Goal: Information Seeking & Learning: Learn about a topic

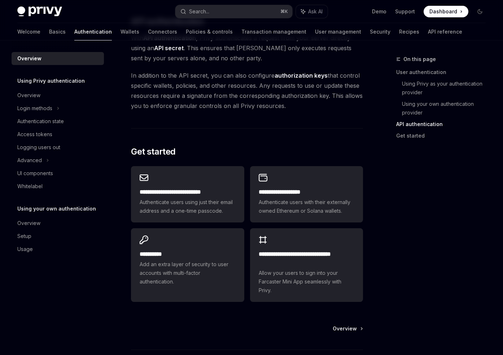
scroll to position [532, 0]
click at [351, 324] on span "Overview" at bounding box center [345, 327] width 24 height 7
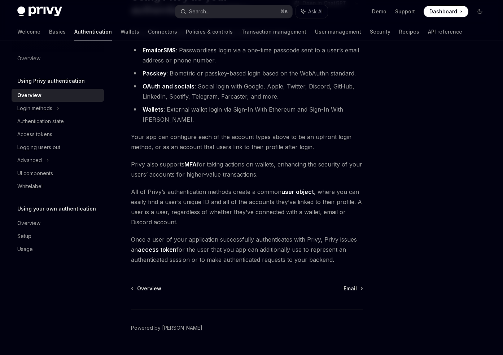
scroll to position [83, 0]
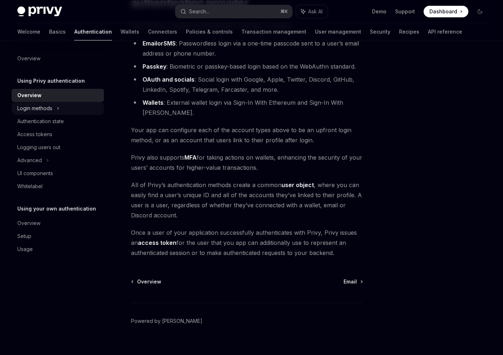
click at [62, 107] on div "Login methods" at bounding box center [58, 108] width 92 height 13
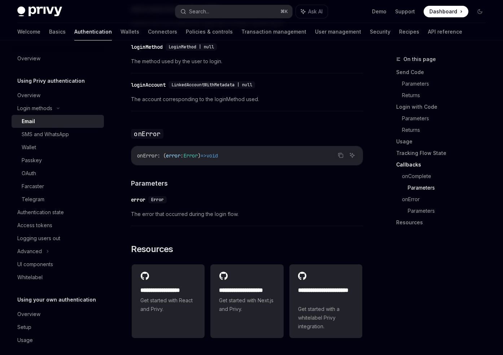
scroll to position [1411, 0]
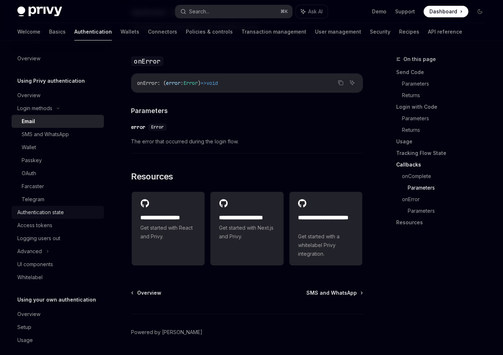
click at [60, 212] on div "Authentication state" at bounding box center [40, 212] width 47 height 9
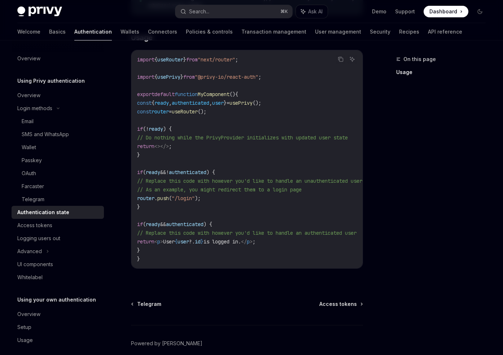
scroll to position [259, 0]
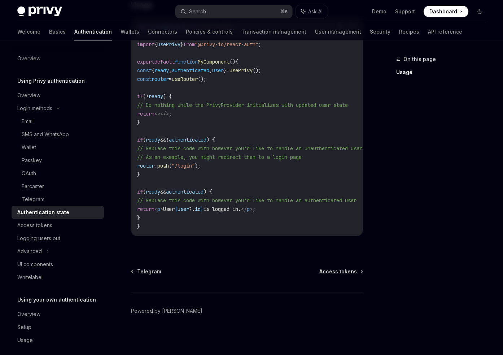
click at [345, 267] on div "Using Privy authentication Authentication state OpenAI Open in ChatGPT OpenAI O…" at bounding box center [179, 76] width 370 height 556
click at [344, 270] on span "Access tokens" at bounding box center [338, 271] width 38 height 7
type textarea "*"
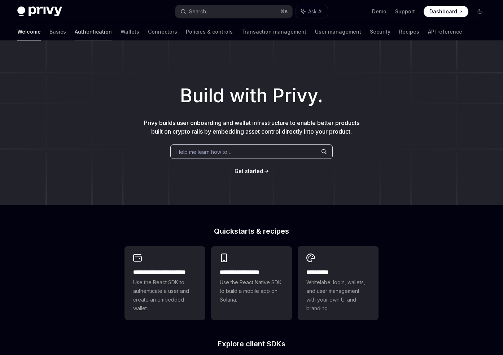
click at [75, 34] on link "Authentication" at bounding box center [93, 31] width 37 height 17
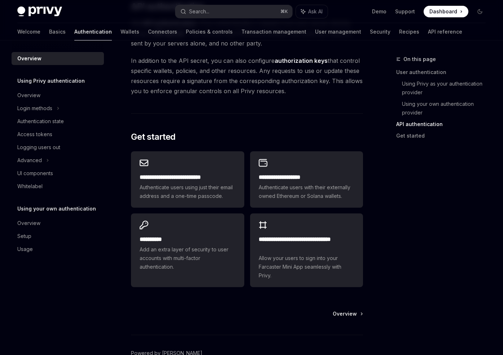
scroll to position [578, 0]
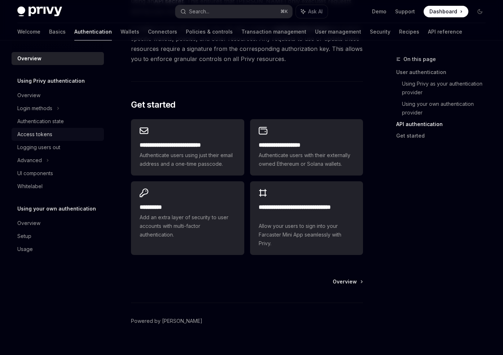
click at [54, 136] on div "Access tokens" at bounding box center [58, 134] width 82 height 9
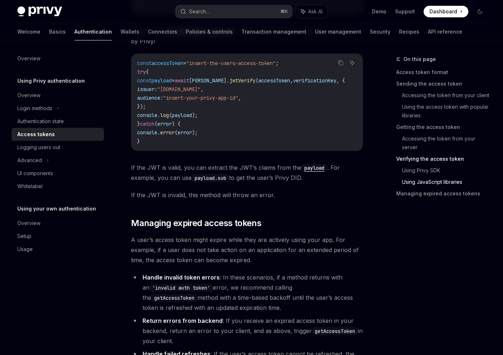
scroll to position [1914, 0]
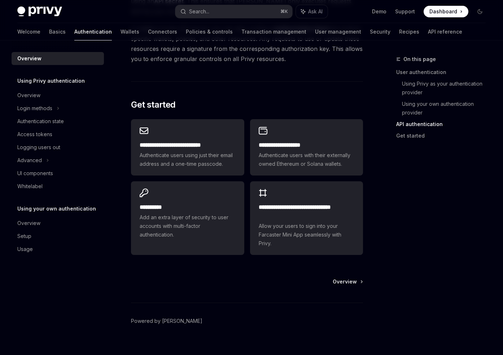
type textarea "*"
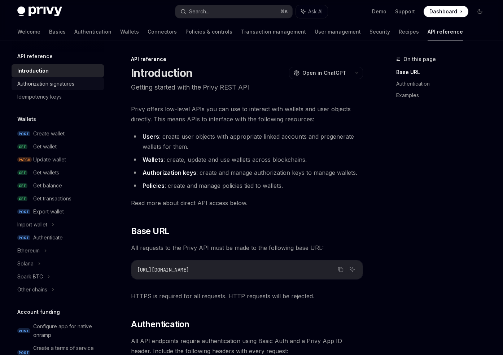
click at [63, 84] on div "Authorization signatures" at bounding box center [45, 83] width 57 height 9
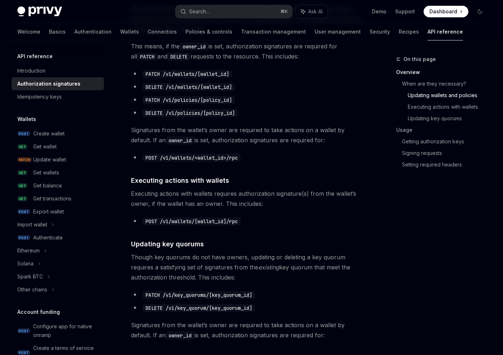
scroll to position [341, 0]
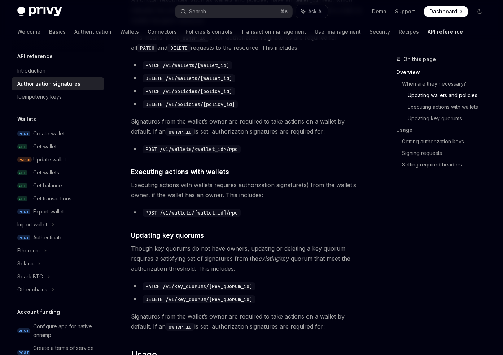
click at [199, 19] on div "Privy Docs home page Search... ⌘ K Ask AI Demo Support Dashboard Dashboard Sear…" at bounding box center [251, 11] width 468 height 23
click at [202, 14] on div "Search..." at bounding box center [199, 11] width 20 height 9
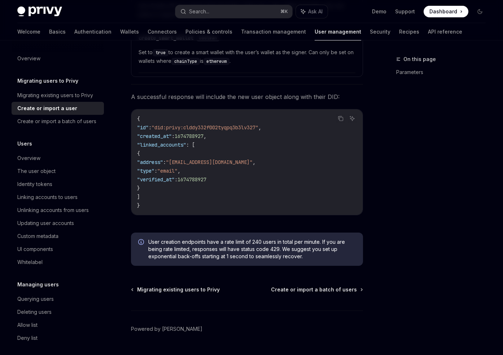
scroll to position [792, 0]
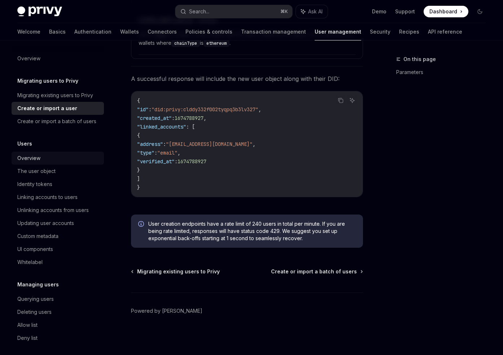
click at [55, 161] on div "Overview" at bounding box center [58, 158] width 82 height 9
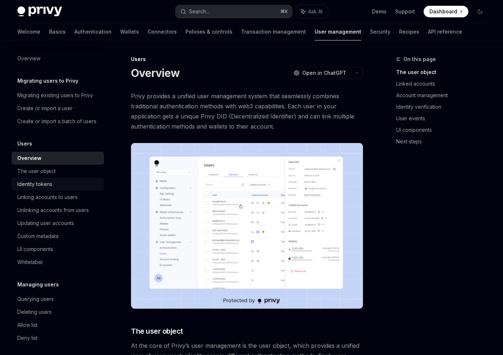
click at [48, 186] on div "Identity tokens" at bounding box center [34, 184] width 35 height 9
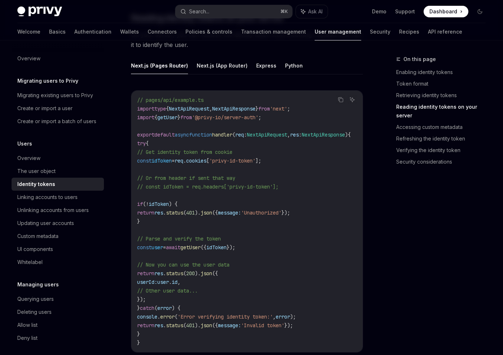
scroll to position [973, 0]
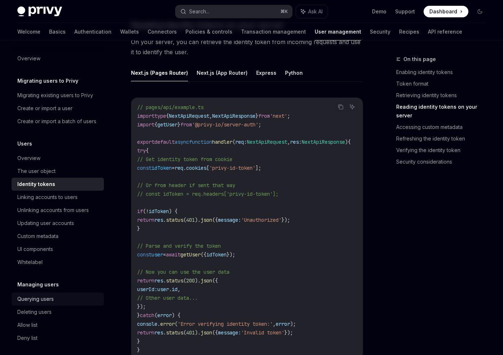
click at [39, 301] on div "Querying users" at bounding box center [35, 298] width 36 height 9
type textarea "*"
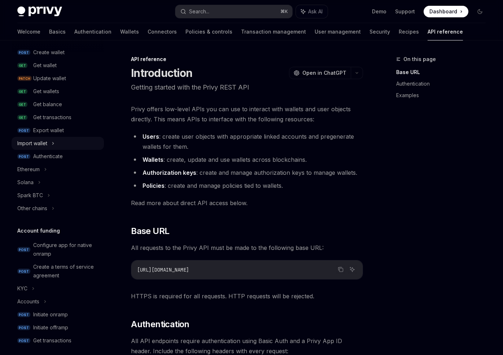
scroll to position [84, 0]
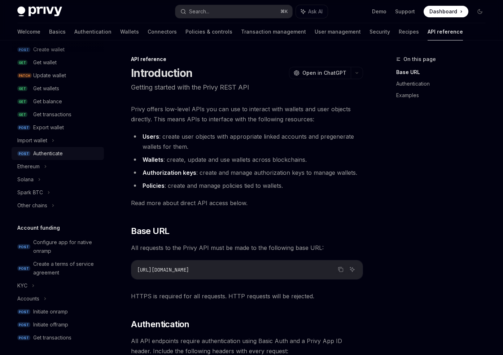
click at [45, 150] on div "Authenticate" at bounding box center [48, 153] width 30 height 9
type textarea "*"
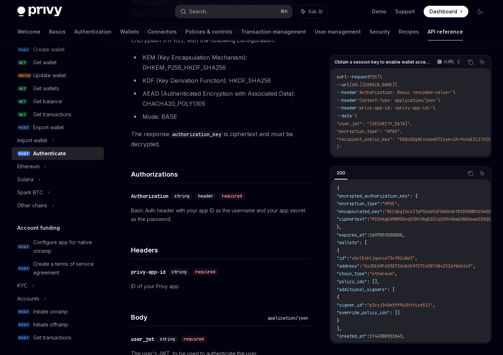
scroll to position [175, 0]
